Goal: Task Accomplishment & Management: Use online tool/utility

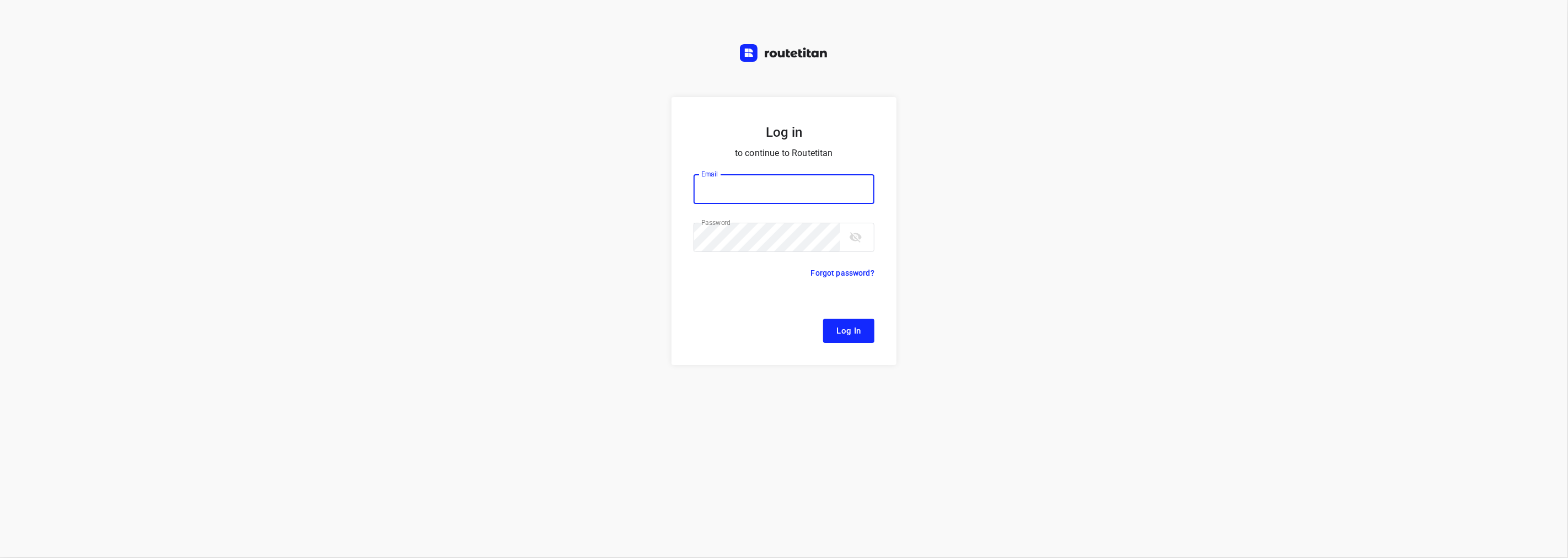
type input "[EMAIL_ADDRESS][DOMAIN_NAME]"
click at [842, 328] on span "Log In" at bounding box center [848, 331] width 24 height 14
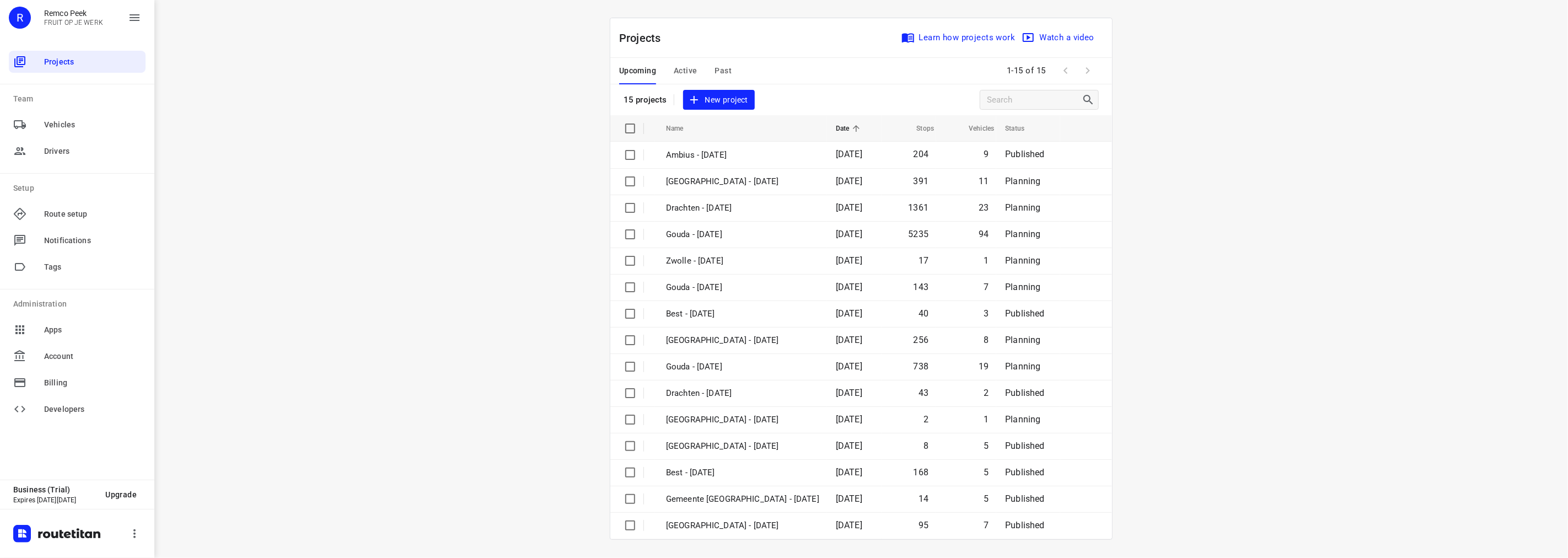
click at [719, 68] on span "Past" at bounding box center [724, 70] width 17 height 13
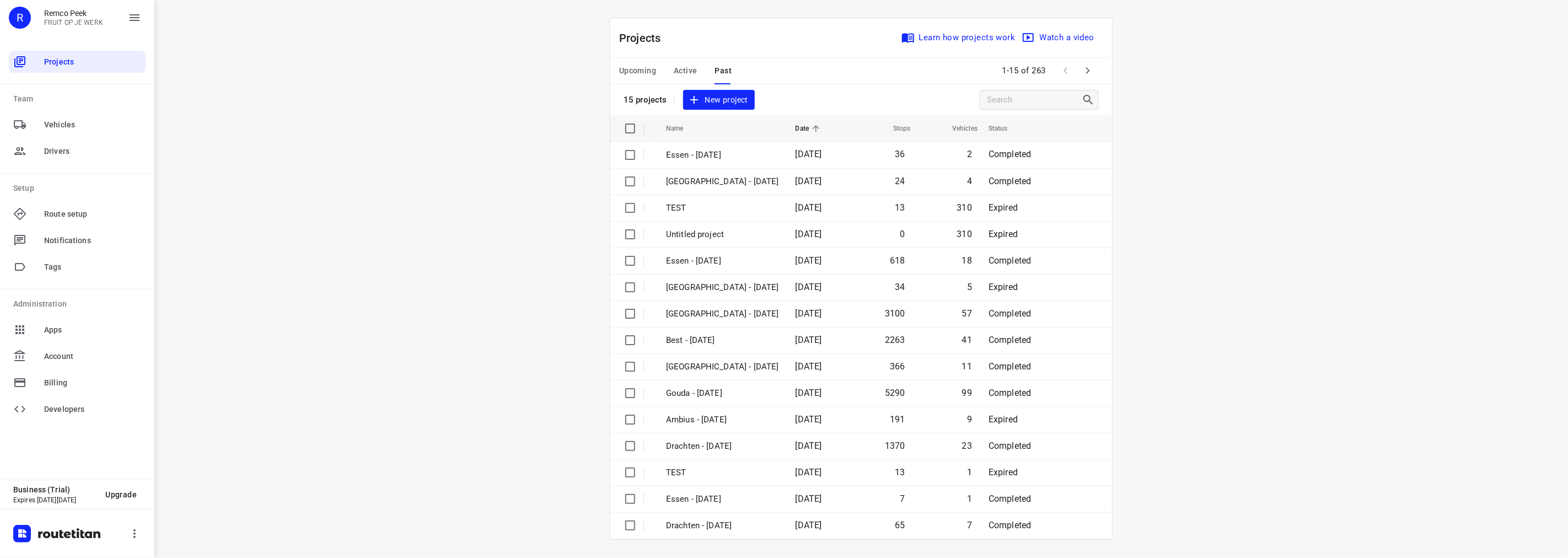
click at [675, 70] on span "Active" at bounding box center [685, 70] width 23 height 13
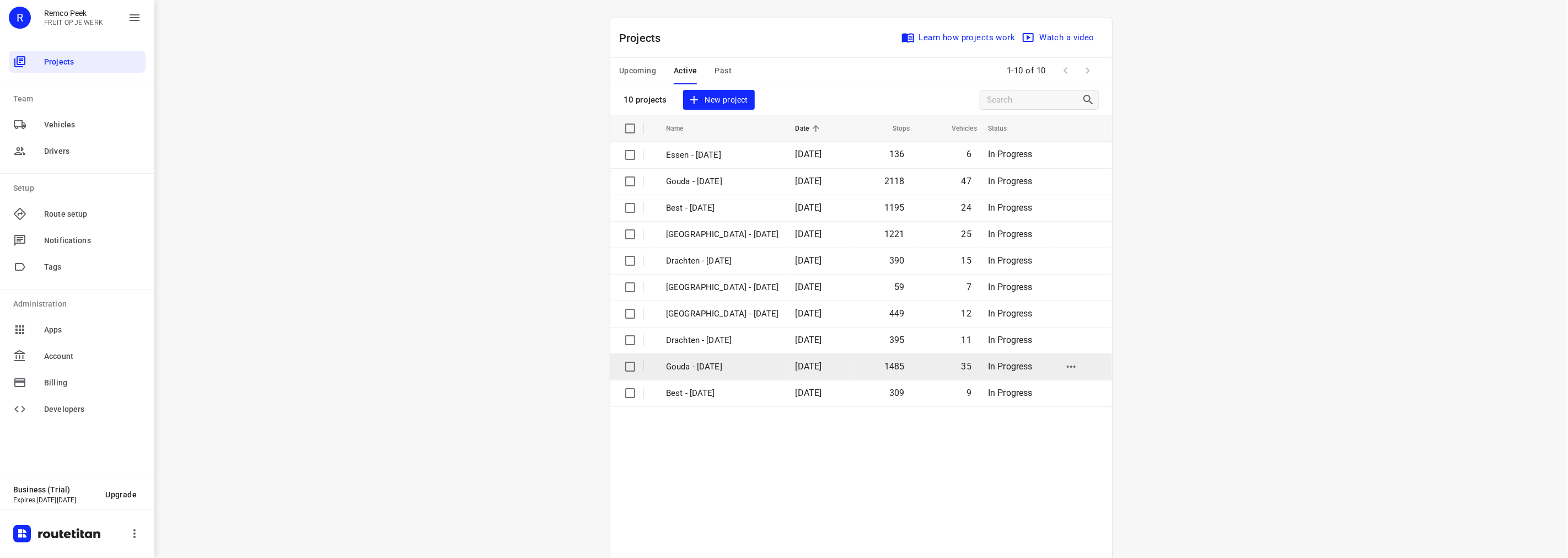
click at [691, 372] on p "Gouda - [DATE]" at bounding box center [722, 367] width 113 height 13
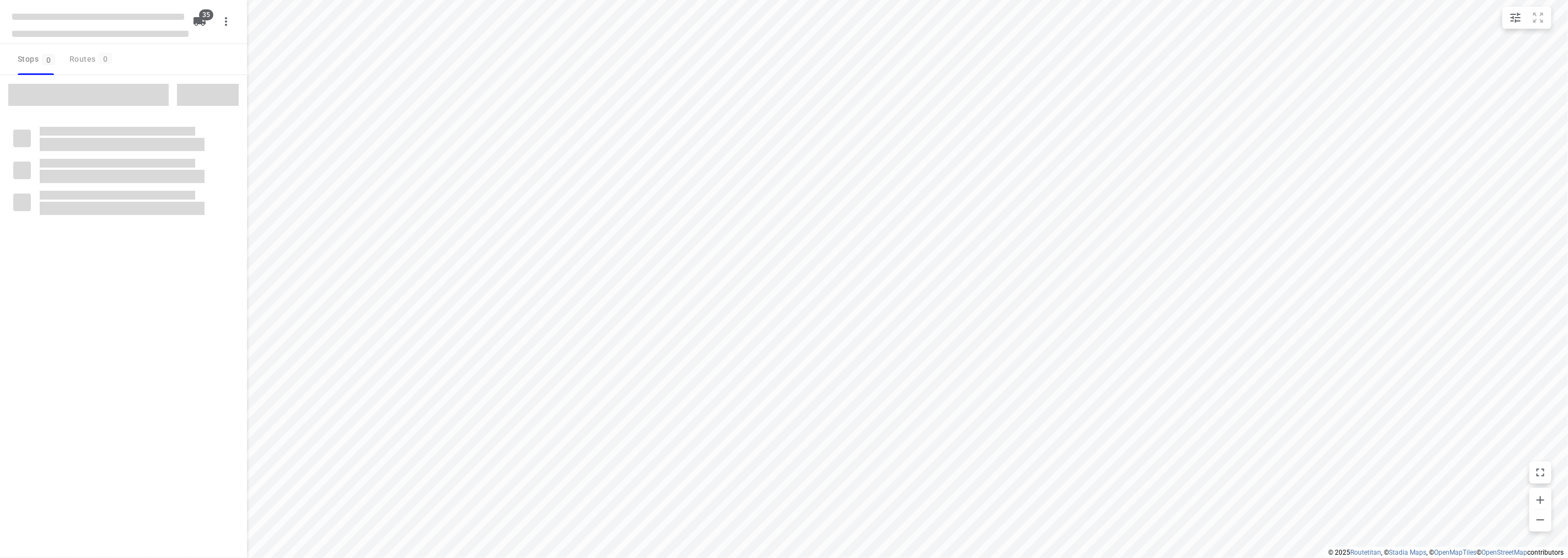
checkbox input "true"
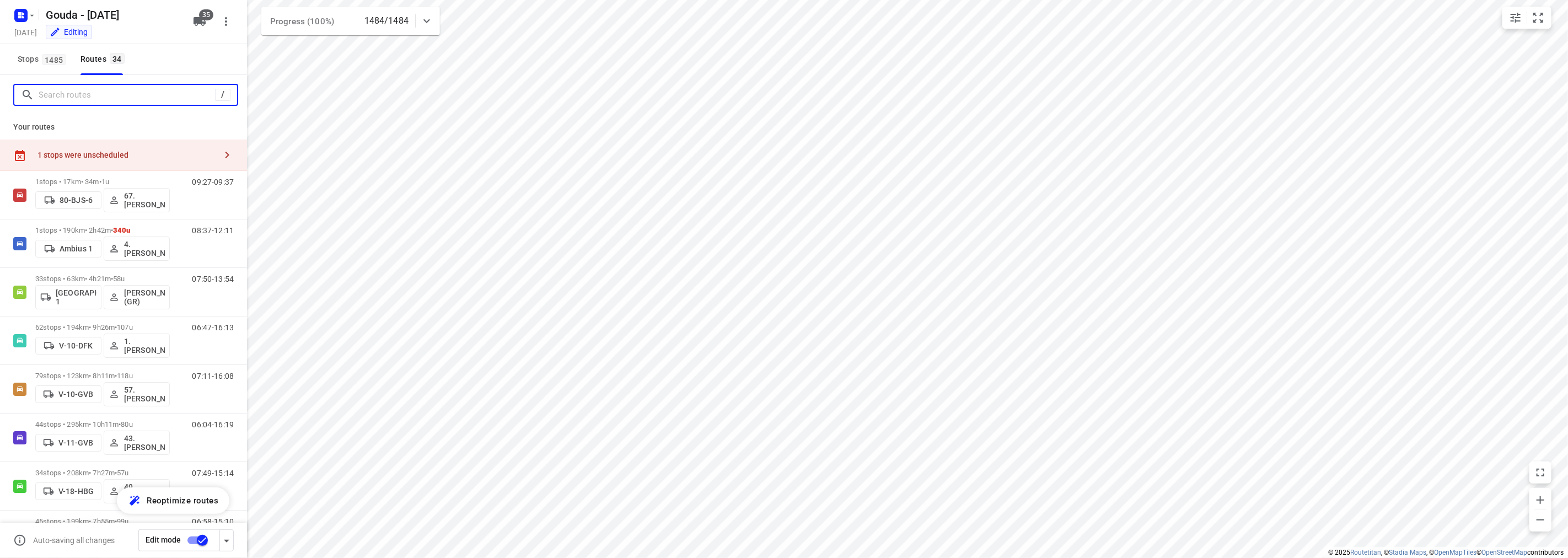
click at [142, 99] on input "Search routes" at bounding box center [127, 95] width 177 height 17
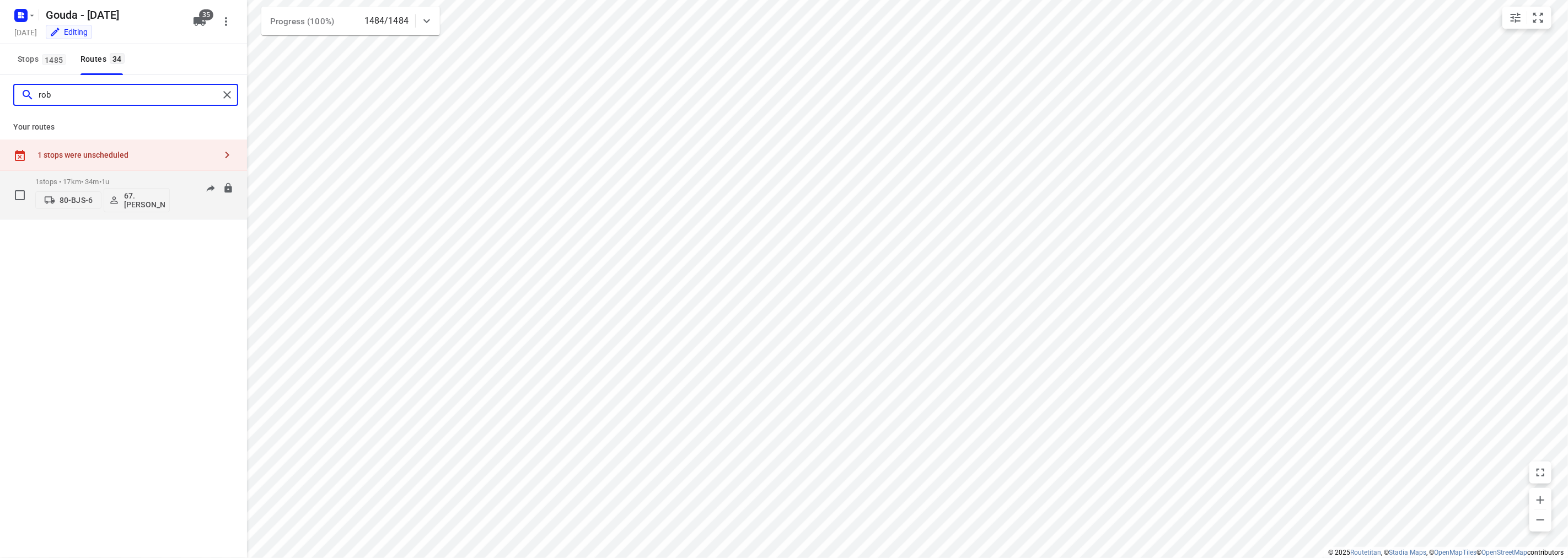
type input "rob"
click at [91, 178] on p "1 stops • 17km • 34m • 1u" at bounding box center [103, 182] width 135 height 8
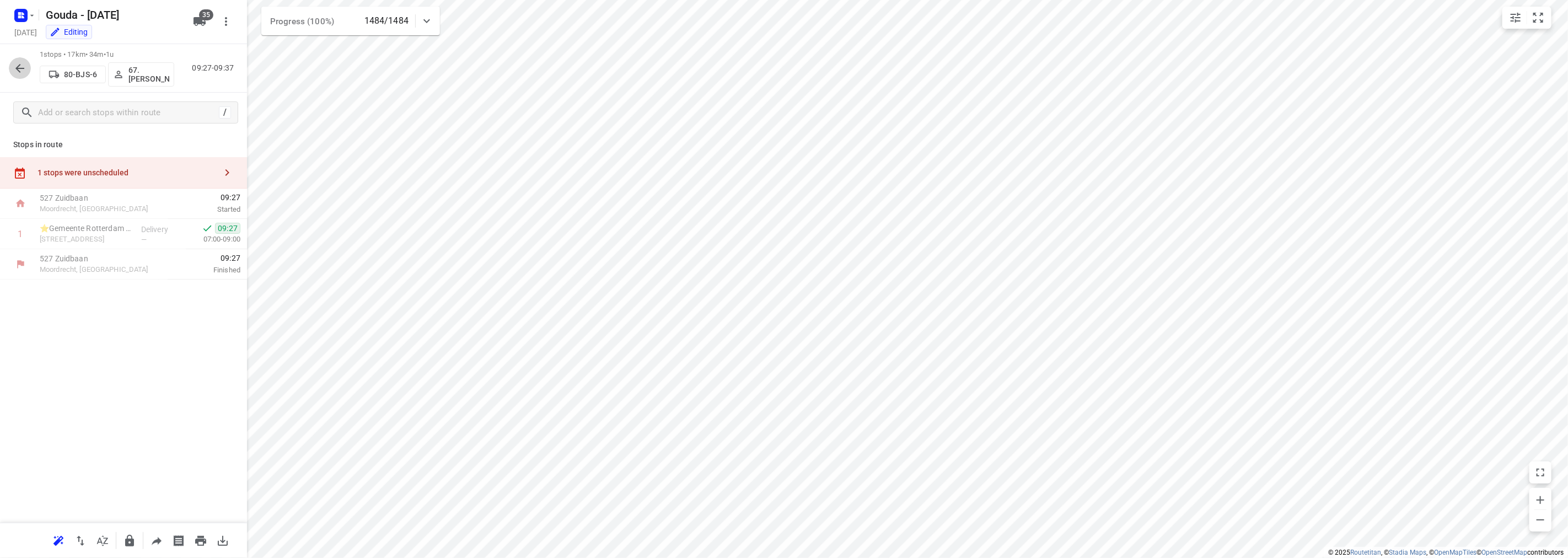
click at [19, 64] on icon "button" at bounding box center [20, 68] width 9 height 9
